Goal: Find specific page/section

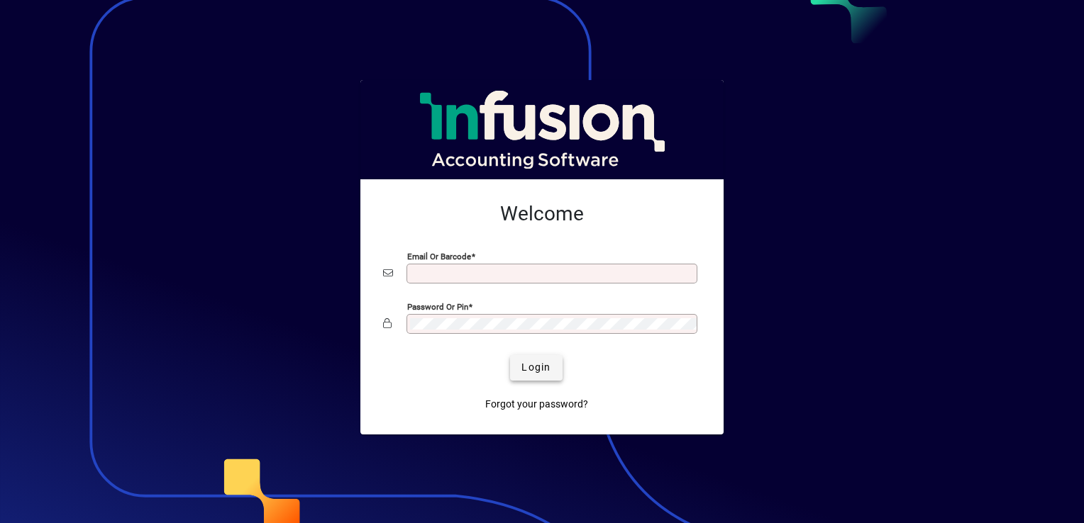
type input "**********"
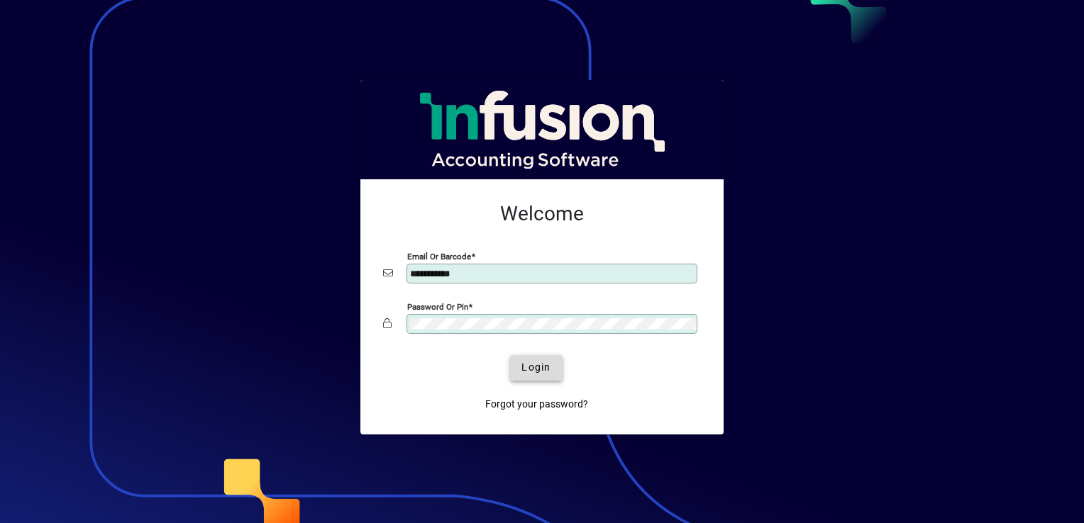
click at [527, 367] on span "Login" at bounding box center [535, 367] width 29 height 15
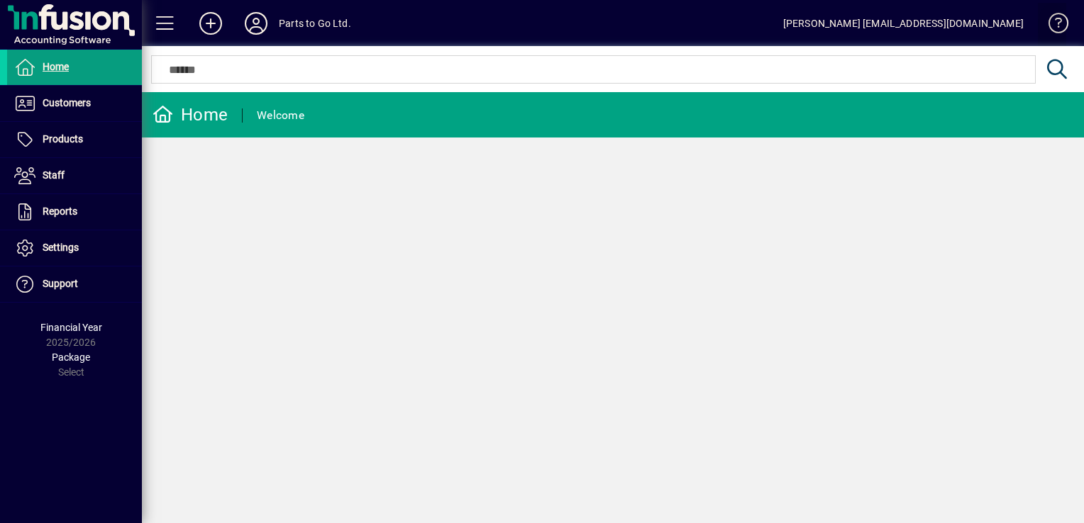
click at [1056, 23] on span at bounding box center [1052, 26] width 34 height 34
click at [257, 27] on icon at bounding box center [256, 23] width 28 height 23
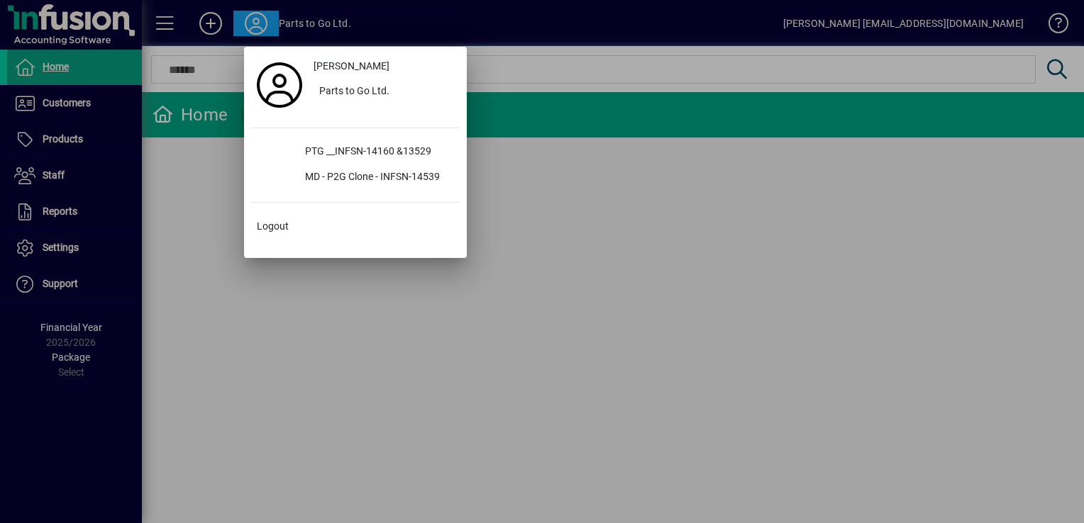
click at [827, 213] on div at bounding box center [542, 261] width 1084 height 523
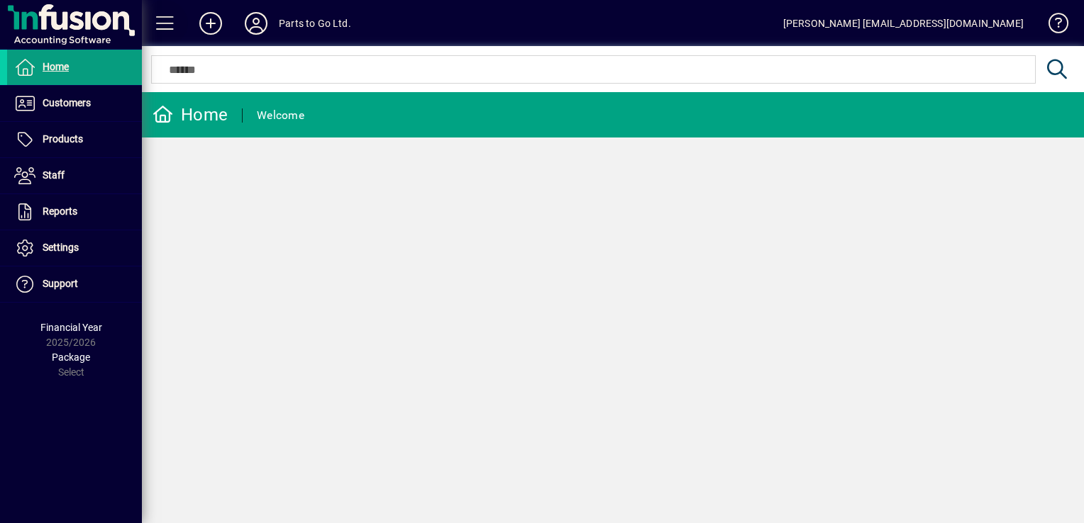
click at [167, 18] on span at bounding box center [165, 23] width 34 height 34
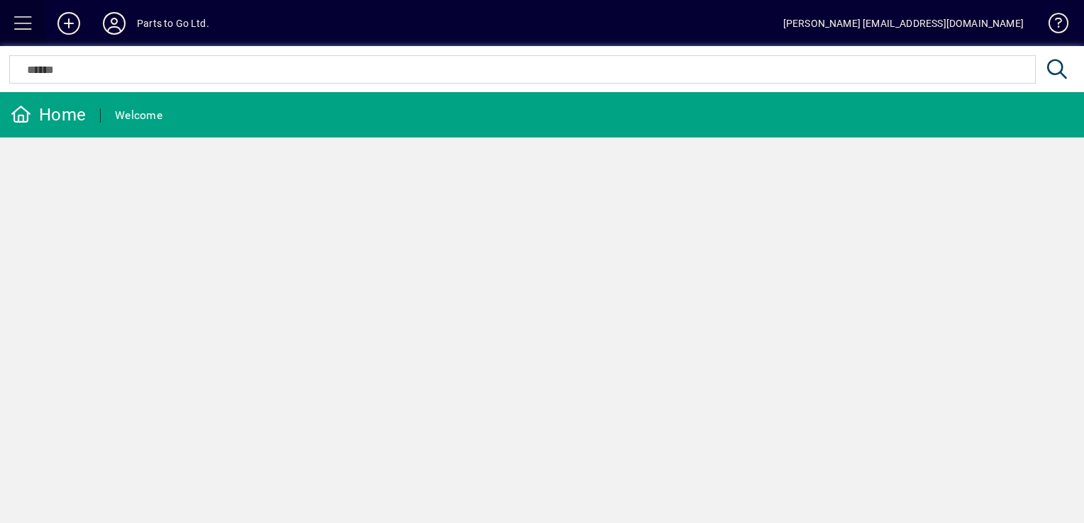
click at [27, 29] on span at bounding box center [23, 23] width 34 height 34
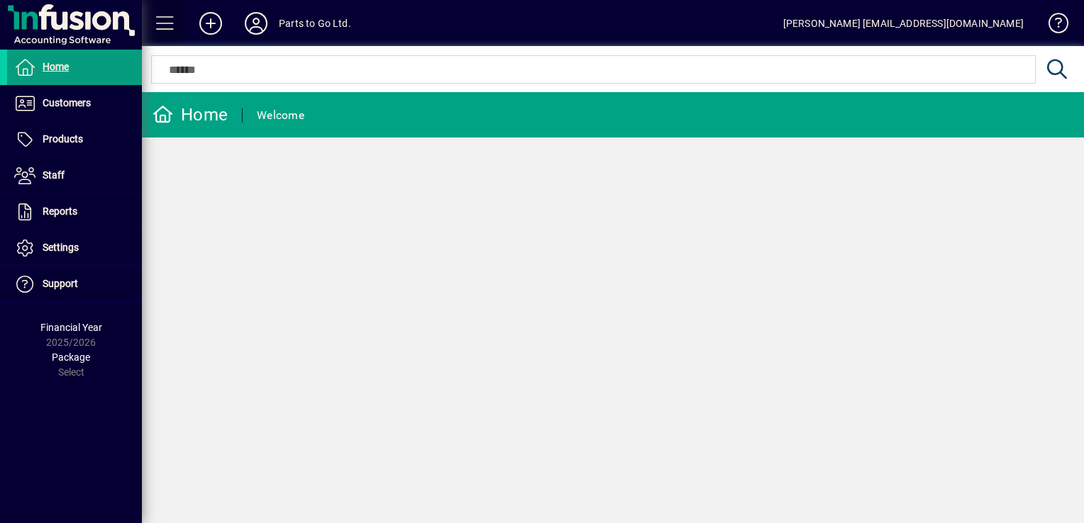
click at [168, 27] on span at bounding box center [165, 23] width 34 height 34
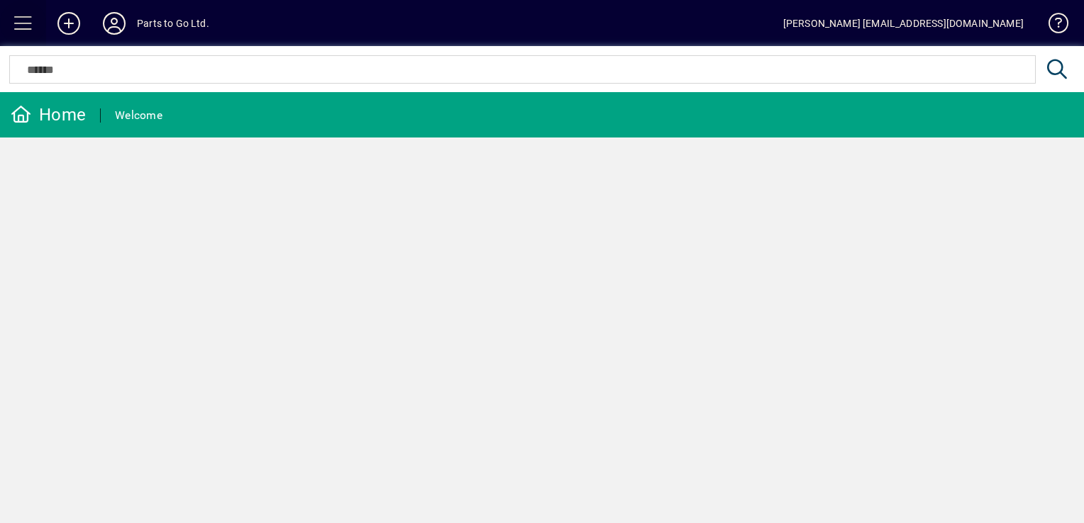
click at [16, 21] on span at bounding box center [23, 23] width 34 height 34
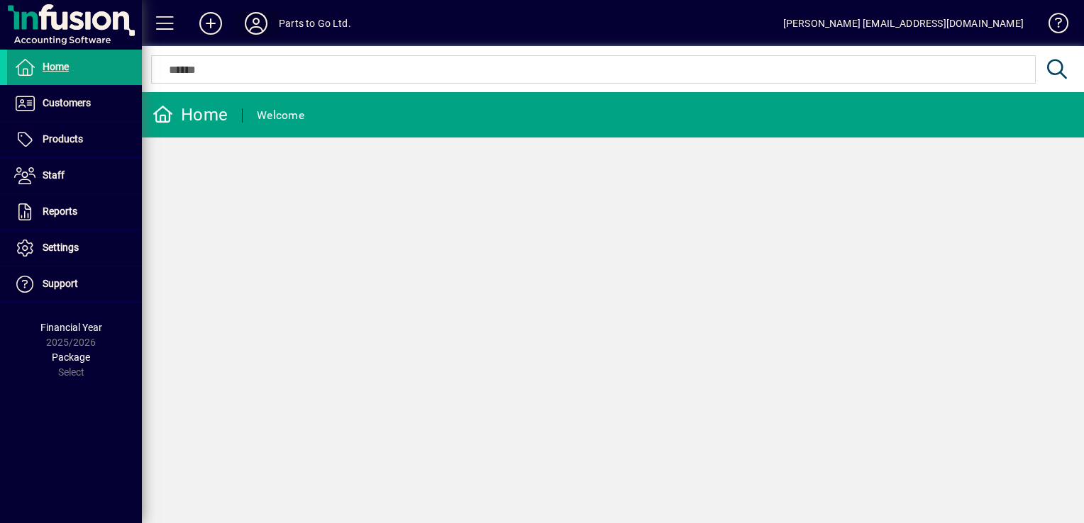
click at [257, 23] on icon at bounding box center [256, 23] width 28 height 23
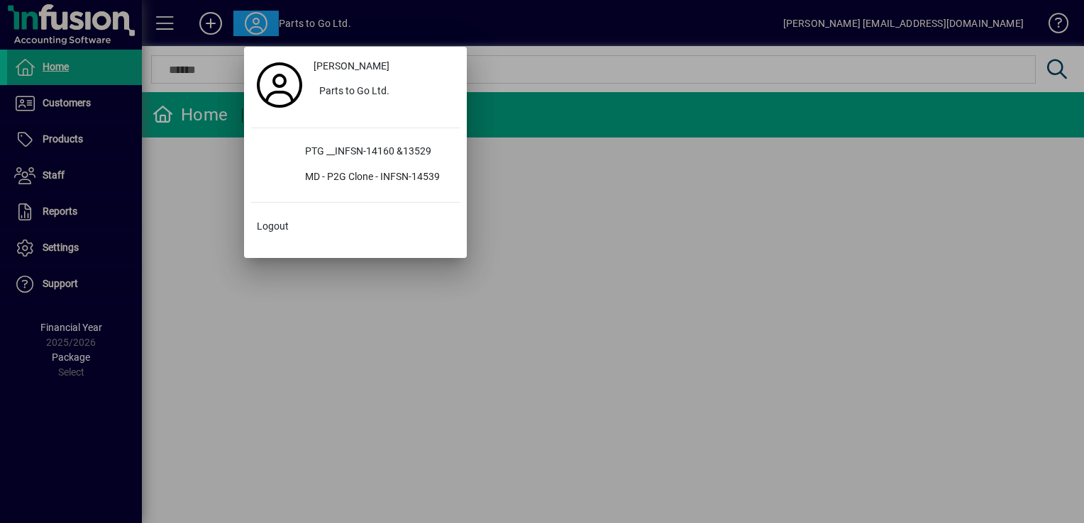
click at [514, 210] on div at bounding box center [542, 261] width 1084 height 523
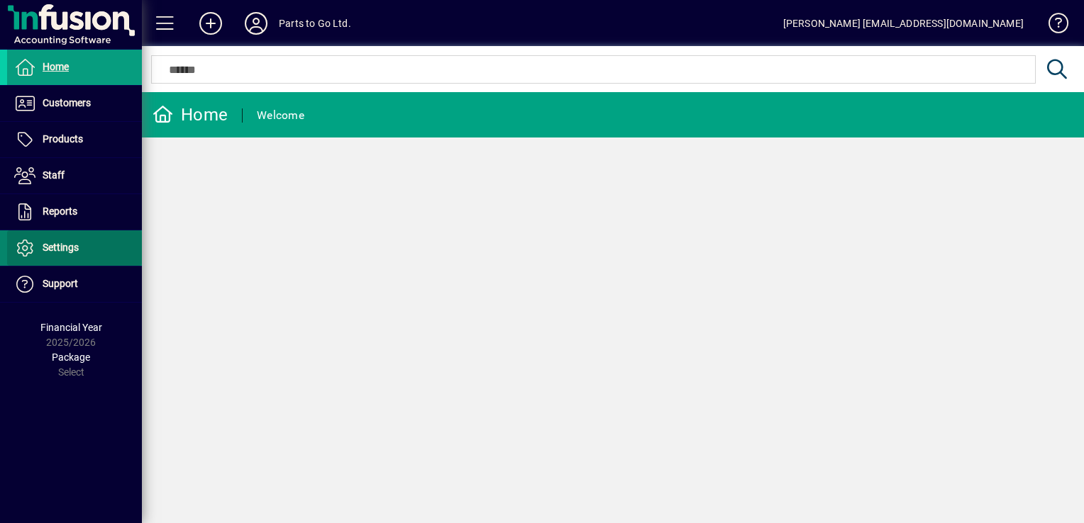
click at [51, 248] on span "Settings" at bounding box center [61, 247] width 36 height 11
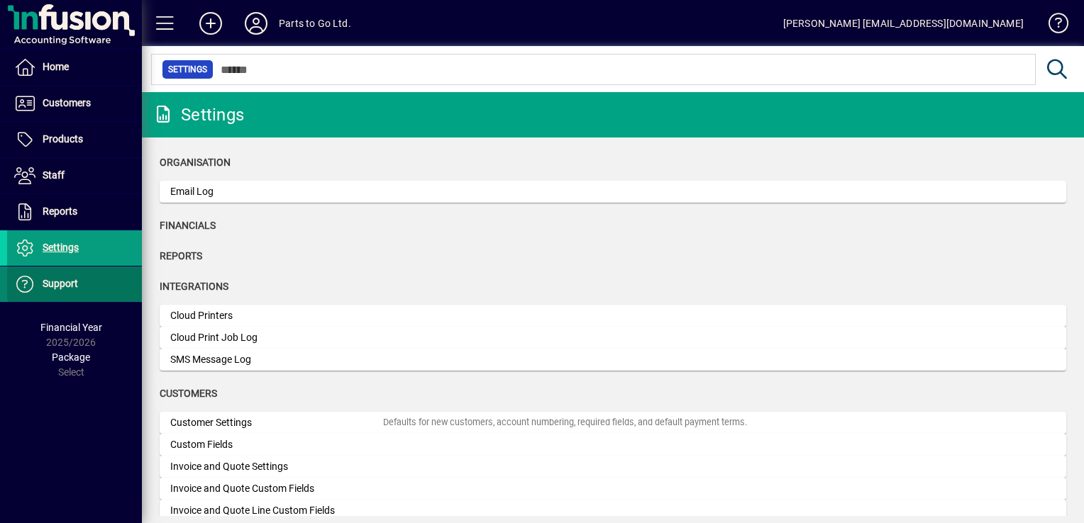
click at [65, 287] on span "Support" at bounding box center [60, 283] width 35 height 11
